Goal: Task Accomplishment & Management: Use online tool/utility

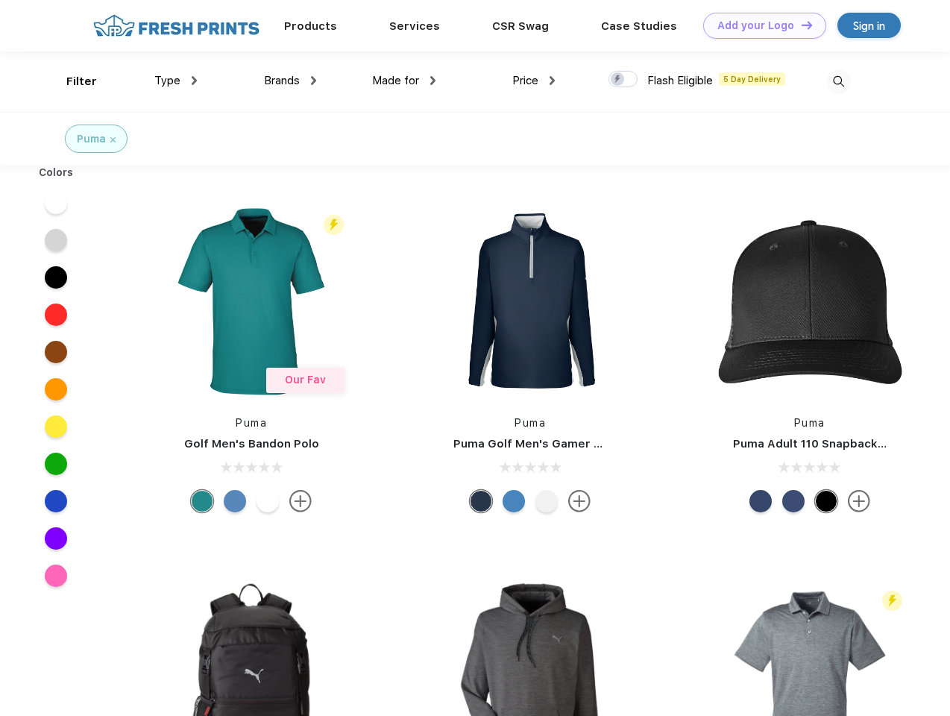
click at [759, 25] on link "Add your Logo Design Tool" at bounding box center [764, 26] width 123 height 26
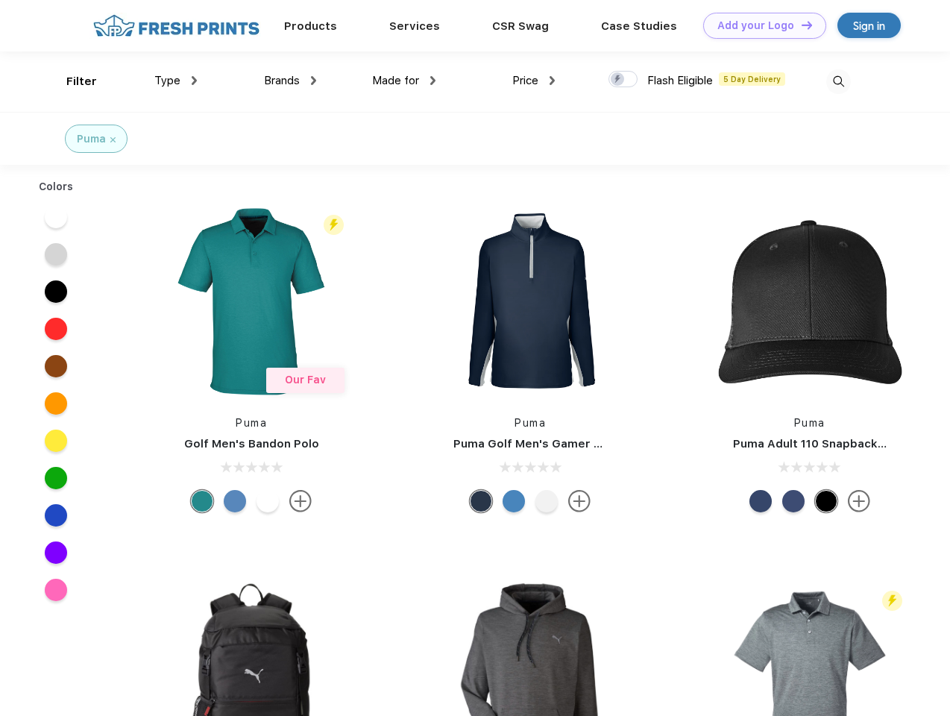
click at [0, 0] on div "Design Tool" at bounding box center [0, 0] width 0 height 0
click at [800, 25] on link "Add your Logo Design Tool" at bounding box center [764, 26] width 123 height 26
click at [72, 81] on div "Filter" at bounding box center [81, 81] width 31 height 17
click at [176, 81] on span "Type" at bounding box center [167, 80] width 26 height 13
click at [290, 81] on span "Brands" at bounding box center [282, 80] width 36 height 13
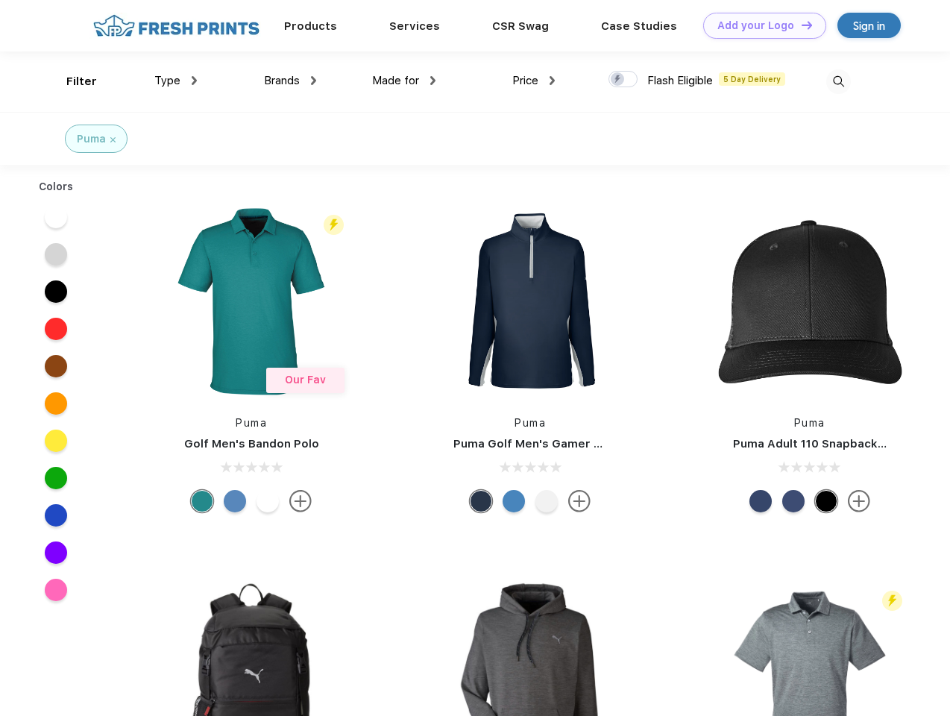
click at [404, 81] on span "Made for" at bounding box center [395, 80] width 47 height 13
click at [534, 81] on span "Price" at bounding box center [525, 80] width 26 height 13
click at [623, 80] on div at bounding box center [622, 79] width 29 height 16
click at [618, 80] on input "checkbox" at bounding box center [613, 75] width 10 height 10
click at [838, 81] on img at bounding box center [838, 81] width 25 height 25
